Goal: Task Accomplishment & Management: Use online tool/utility

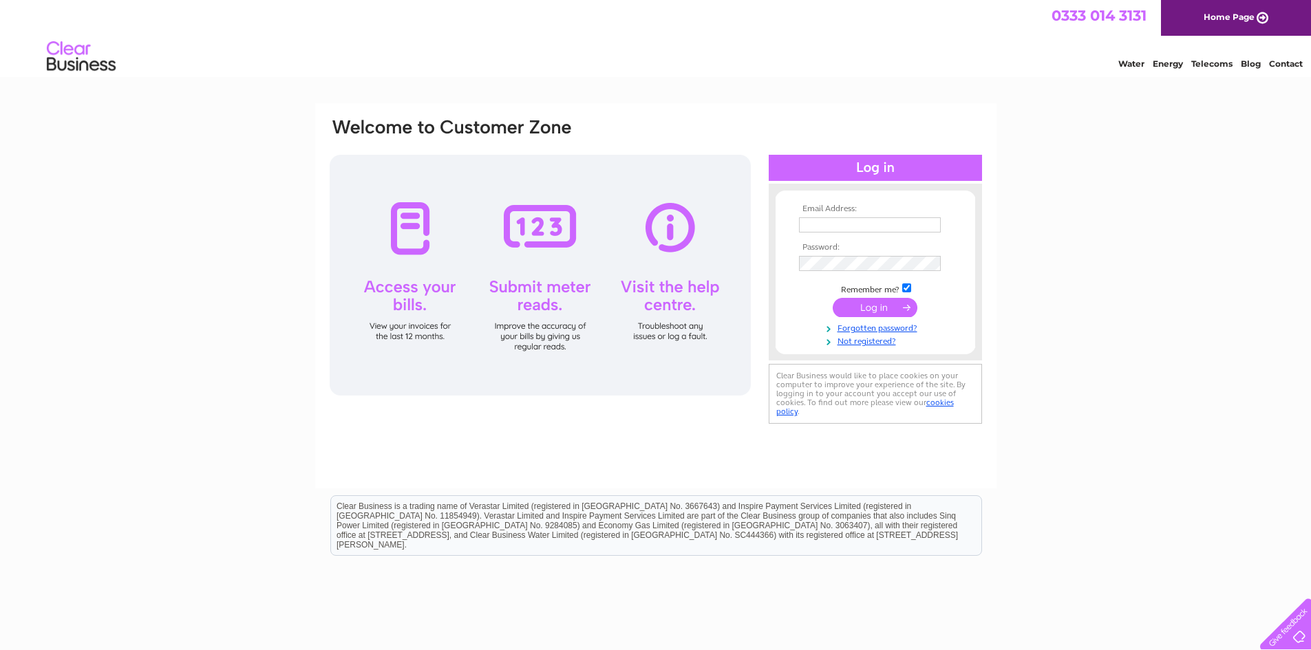
type input "[EMAIL_ADDRESS][DOMAIN_NAME]"
click at [871, 310] on input "submit" at bounding box center [875, 307] width 85 height 19
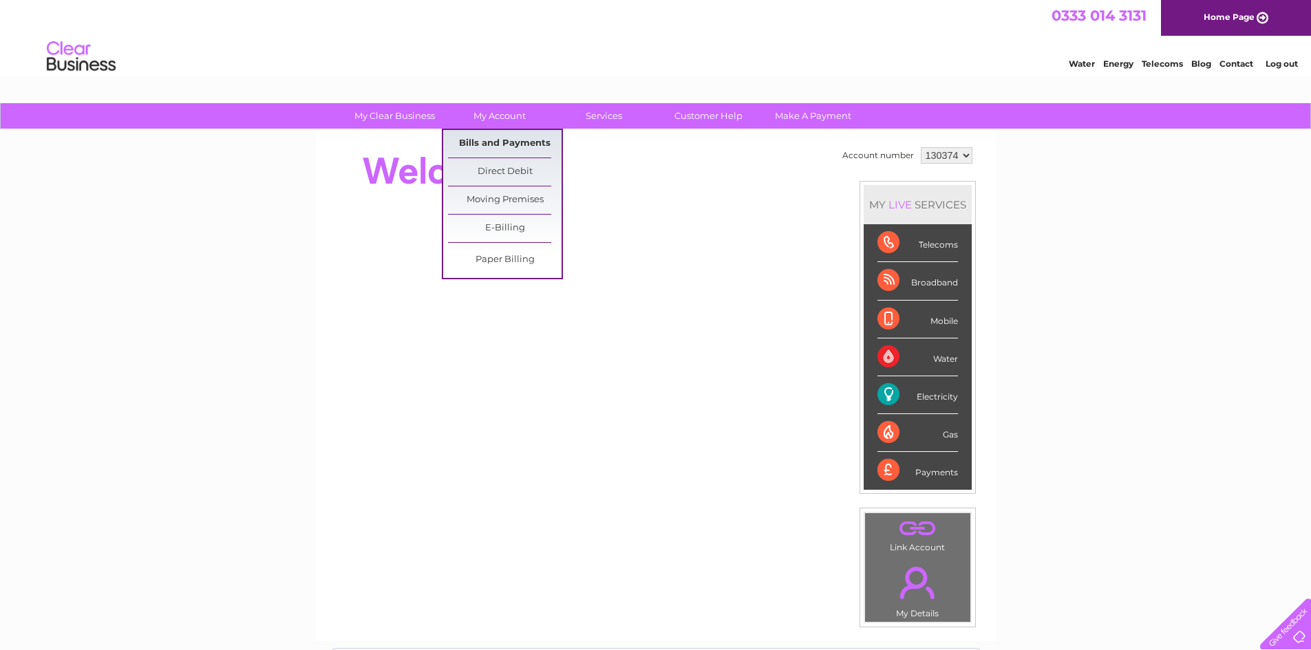
click at [538, 142] on link "Bills and Payments" at bounding box center [505, 144] width 114 height 28
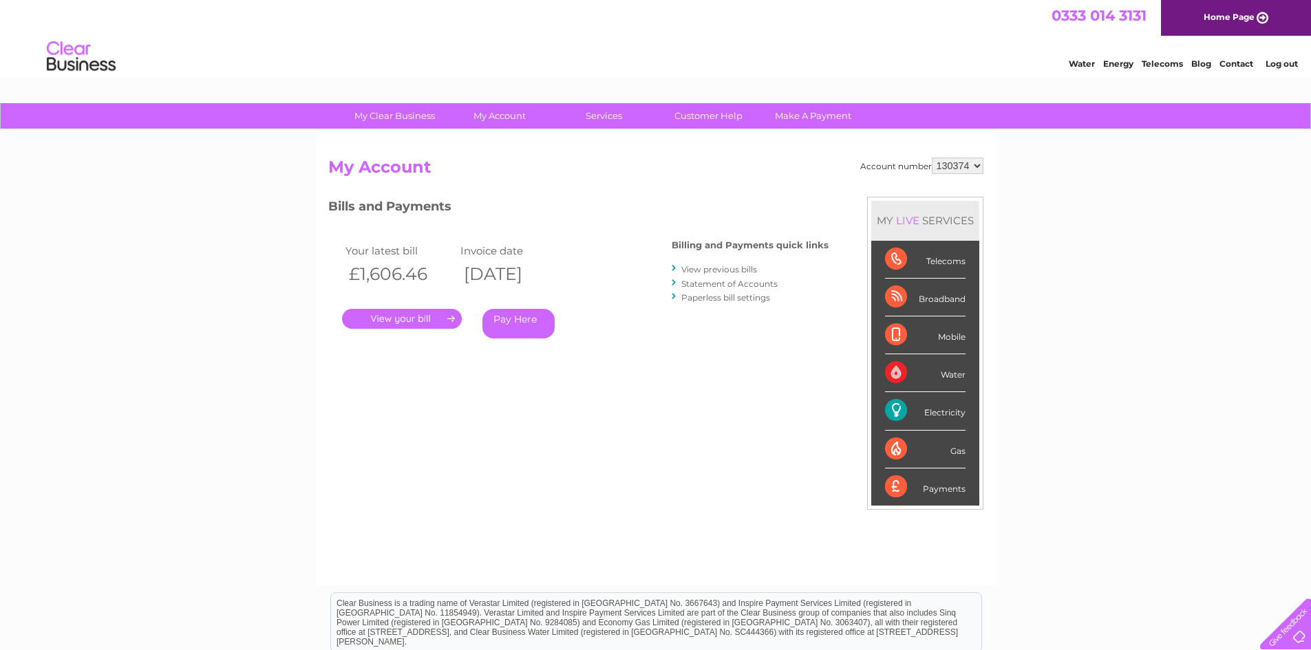
click at [1116, 167] on div "My Clear Business Login Details My Details My Preferences Link Account My Accou…" at bounding box center [655, 462] width 1311 height 718
drag, startPoint x: 195, startPoint y: 286, endPoint x: 245, endPoint y: 405, distance: 128.3
click at [195, 286] on div "My Clear Business Login Details My Details My Preferences Link Account My Accou…" at bounding box center [655, 462] width 1311 height 718
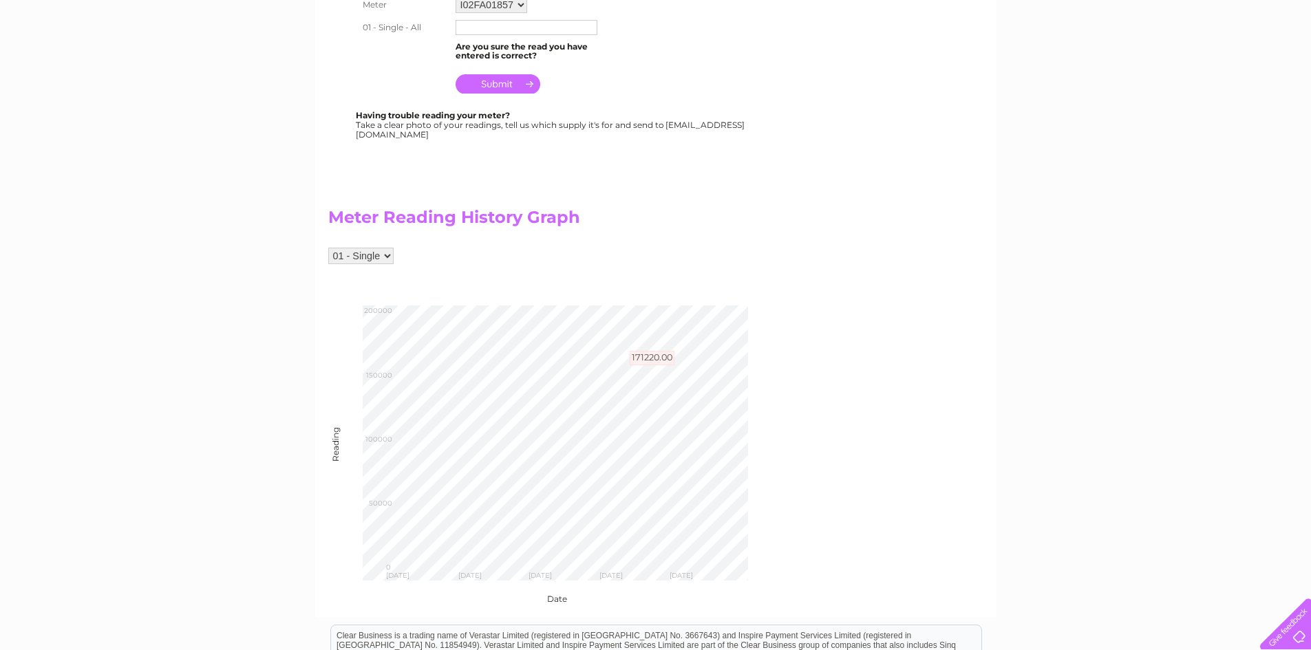
scroll to position [482, 0]
